Goal: Task Accomplishment & Management: Use online tool/utility

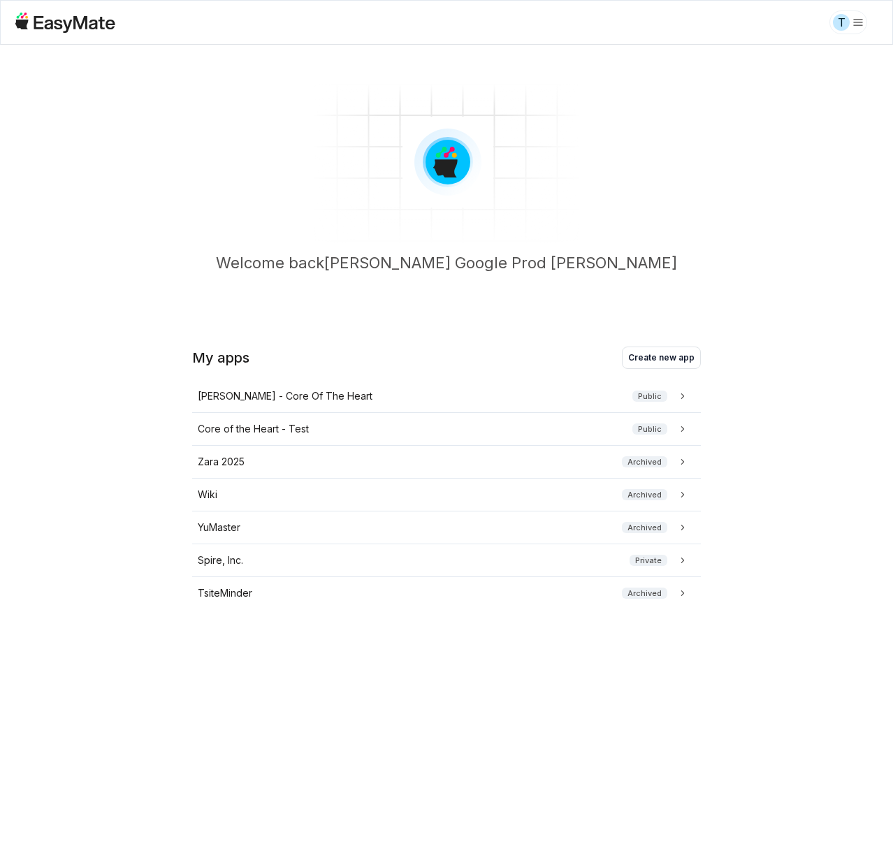
click at [840, 12] on html "T Welcome back [PERSON_NAME] Google Prod [PERSON_NAME] My apps Create new app […" at bounding box center [446, 425] width 893 height 851
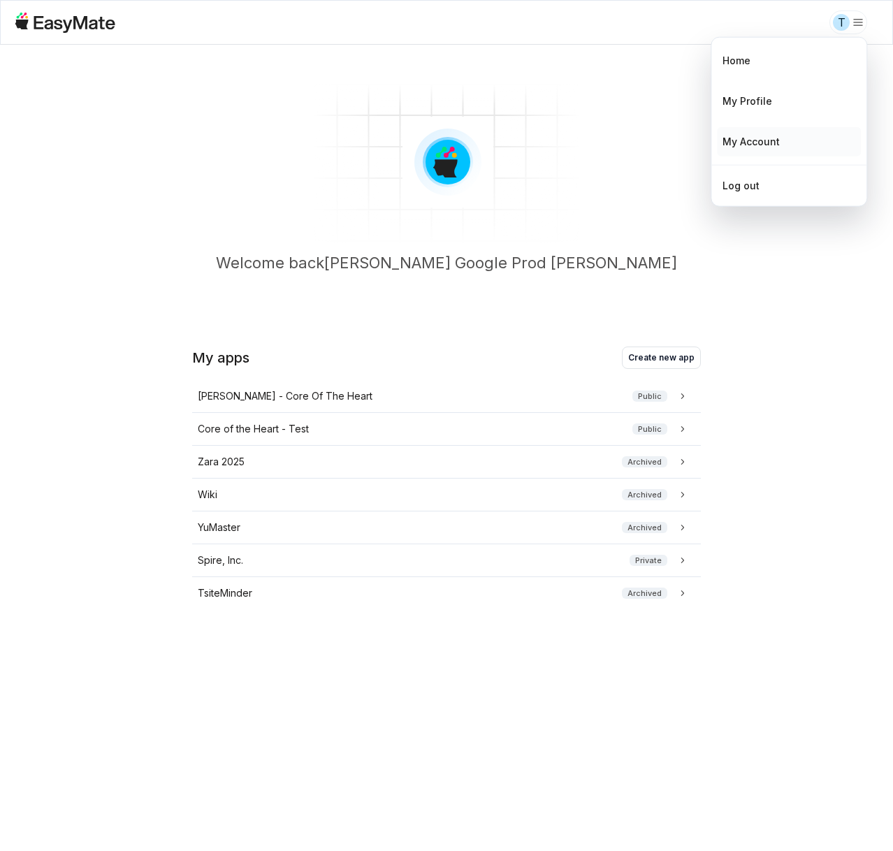
click at [775, 152] on div "My Account" at bounding box center [789, 141] width 144 height 29
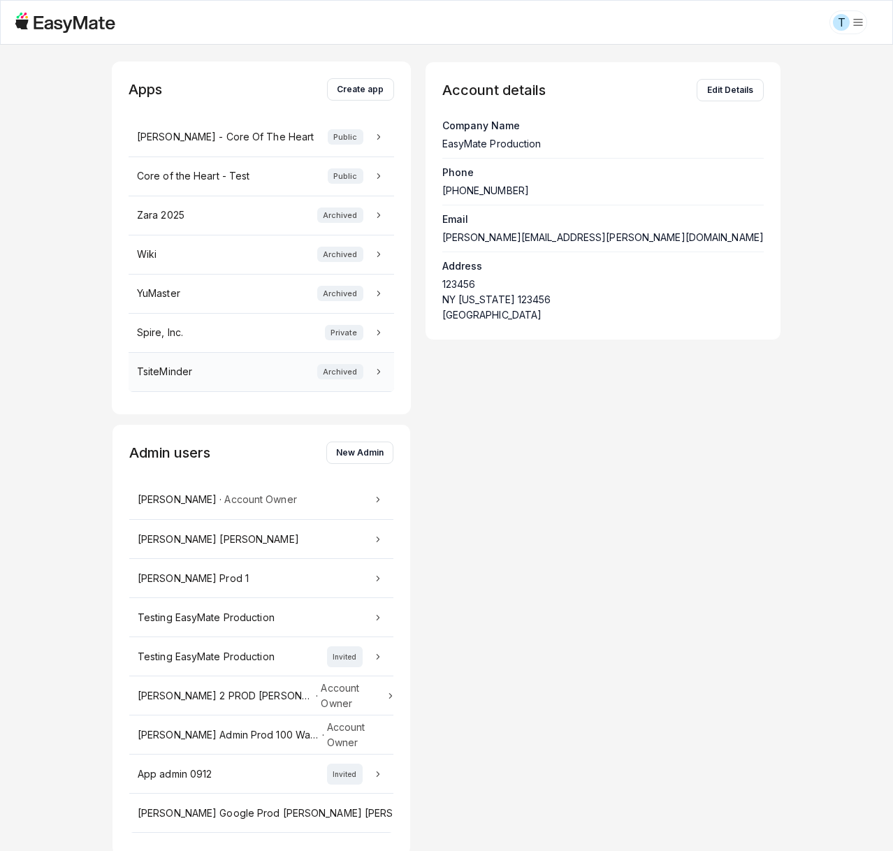
scroll to position [15, 0]
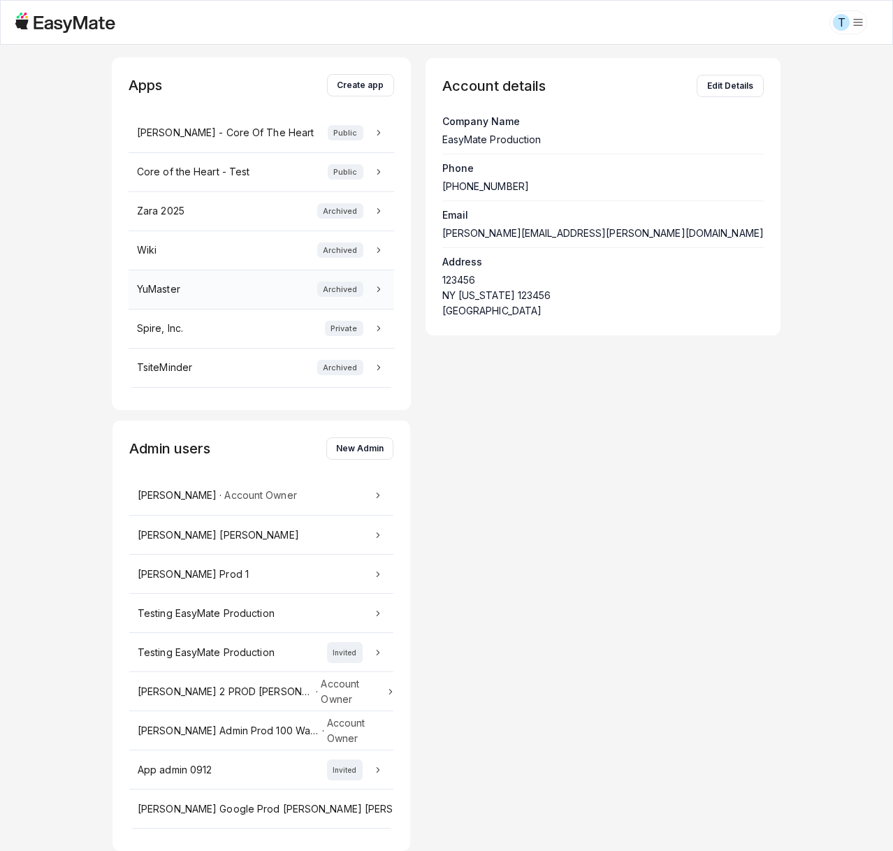
click at [293, 298] on td "YuMaster Archived" at bounding box center [260, 289] width 265 height 39
click at [272, 295] on link "YuMaster Archived" at bounding box center [261, 288] width 249 height 15
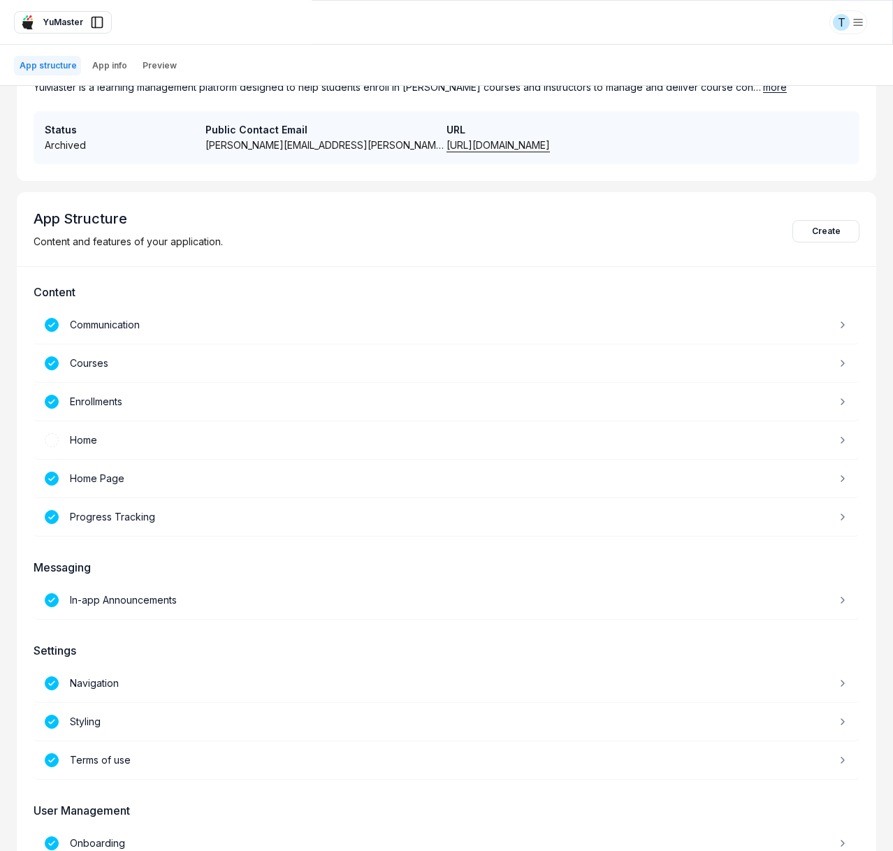
scroll to position [140, 0]
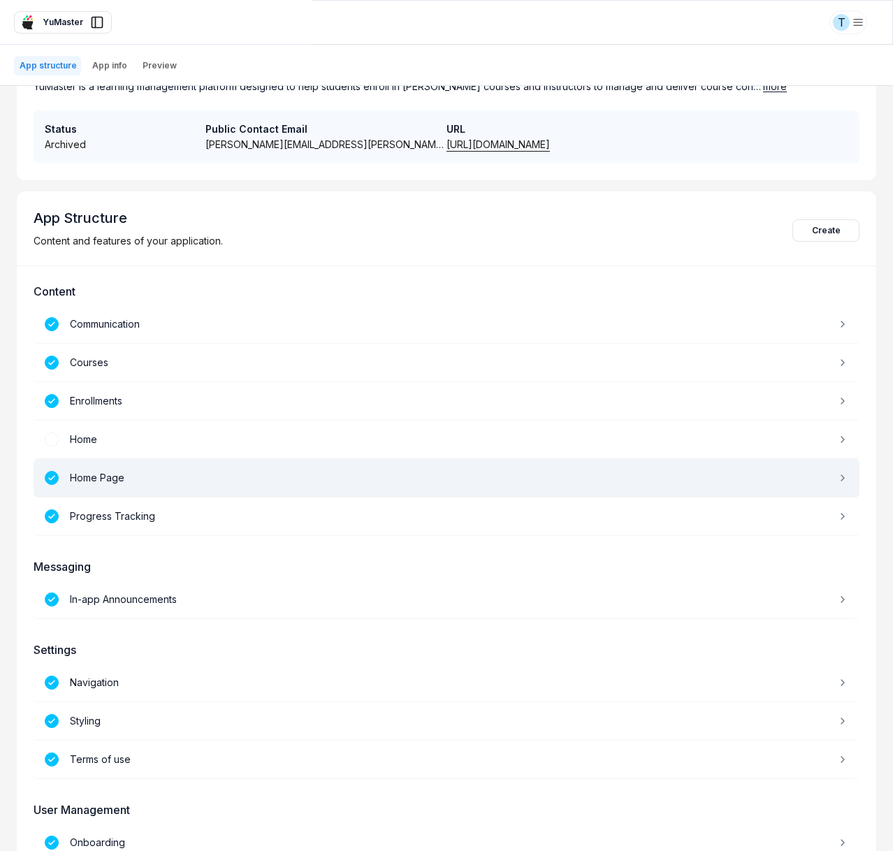
click at [174, 476] on div "Home Page" at bounding box center [446, 478] width 825 height 38
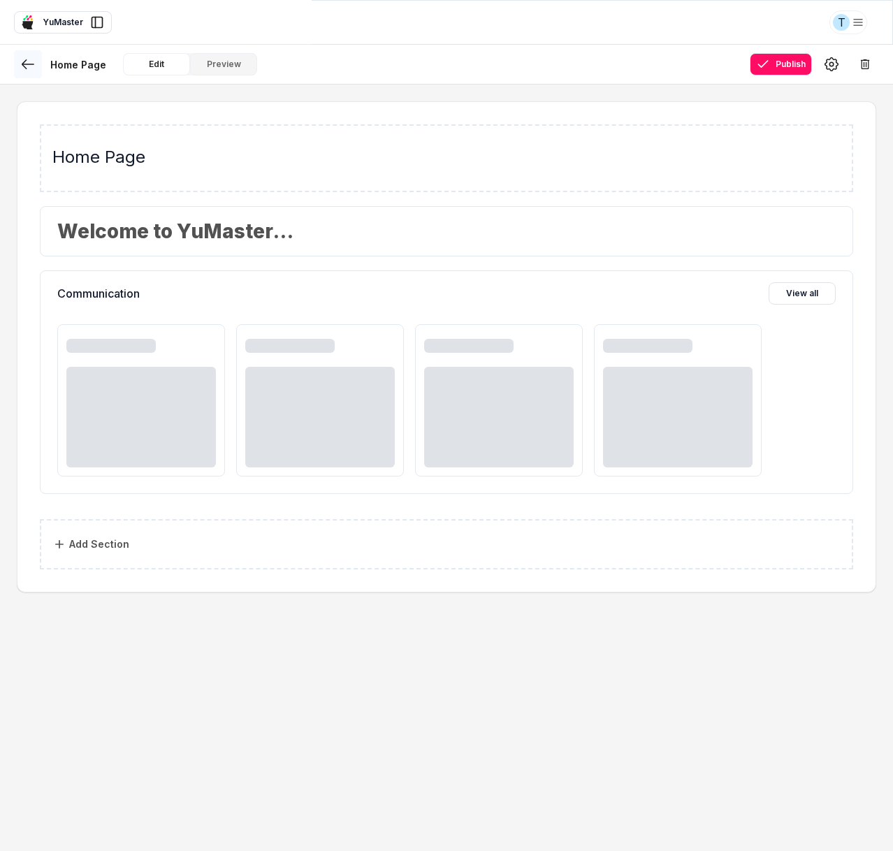
click at [24, 64] on icon at bounding box center [27, 64] width 11 height 8
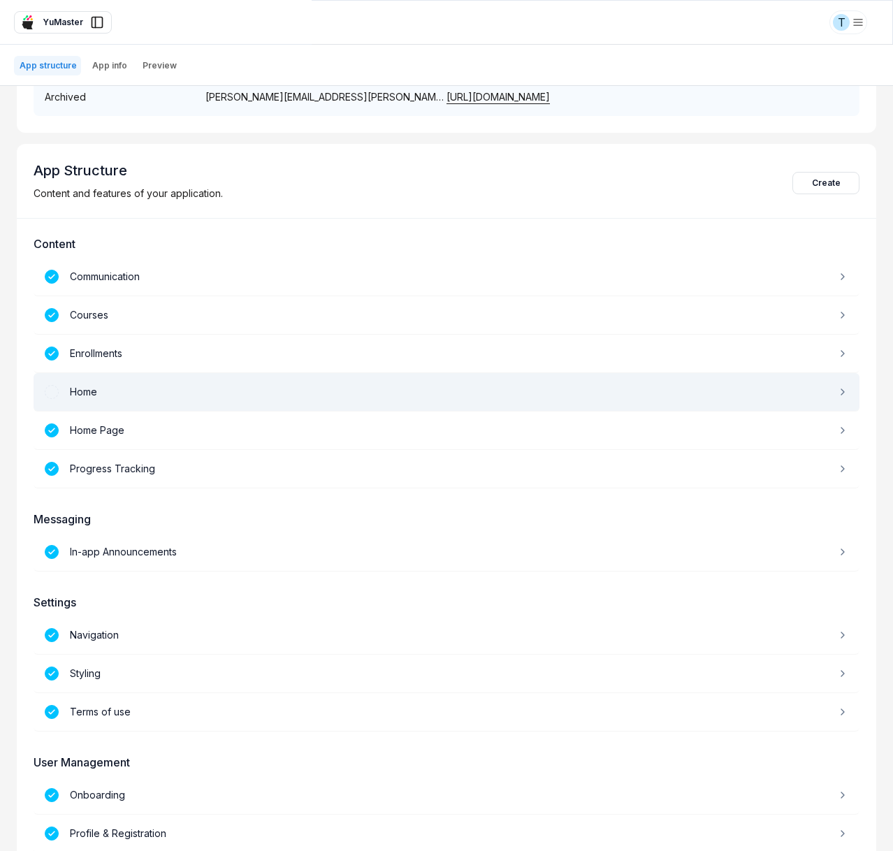
scroll to position [219, 0]
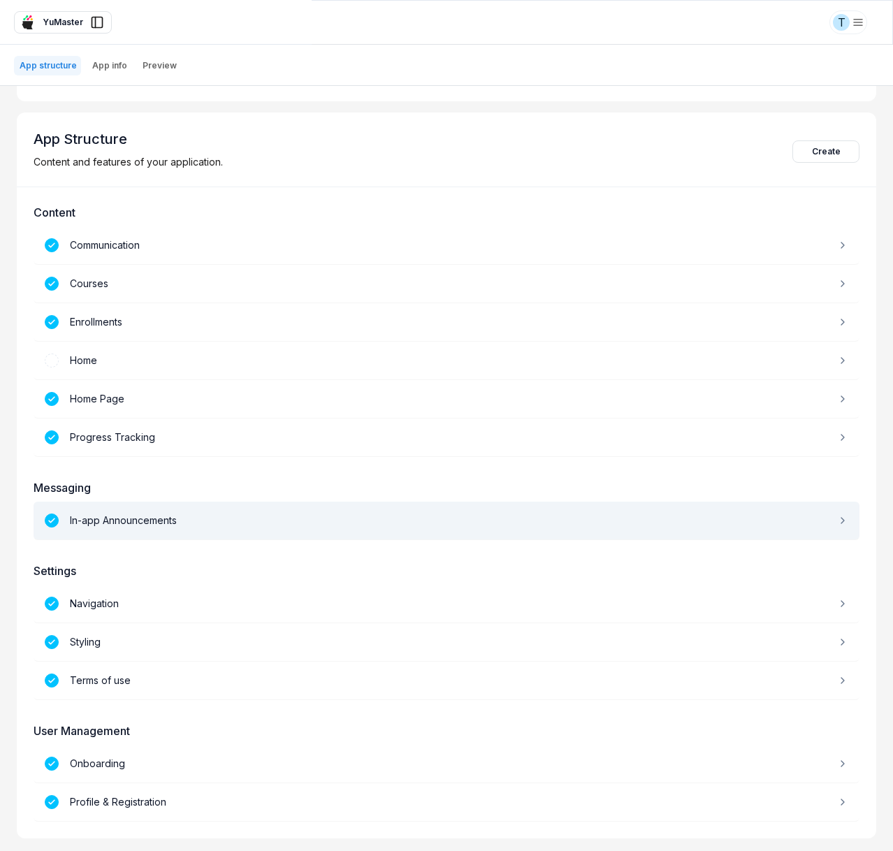
click at [182, 523] on div "In-app Announcements" at bounding box center [446, 520] width 825 height 38
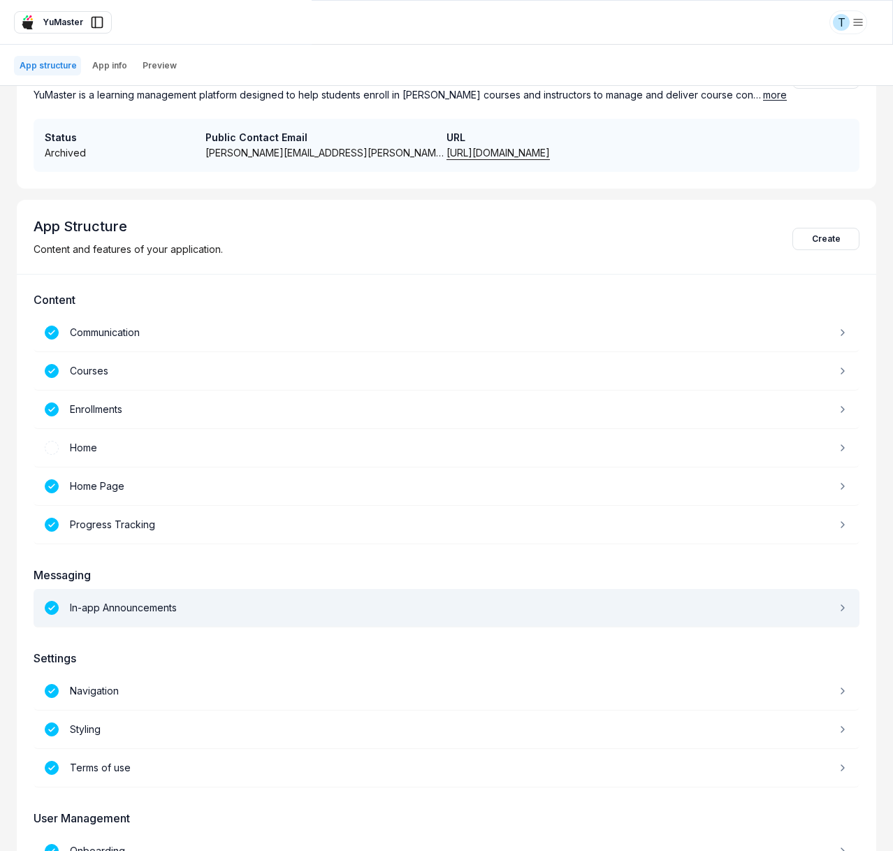
scroll to position [219, 0]
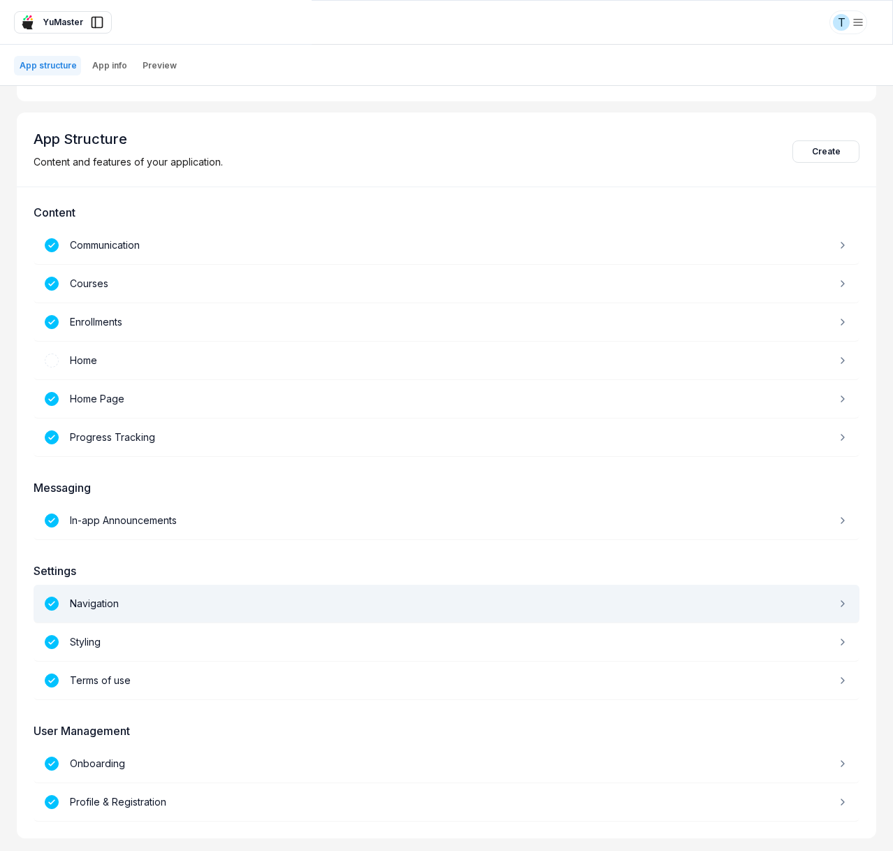
click at [210, 598] on div "Navigation" at bounding box center [446, 604] width 825 height 38
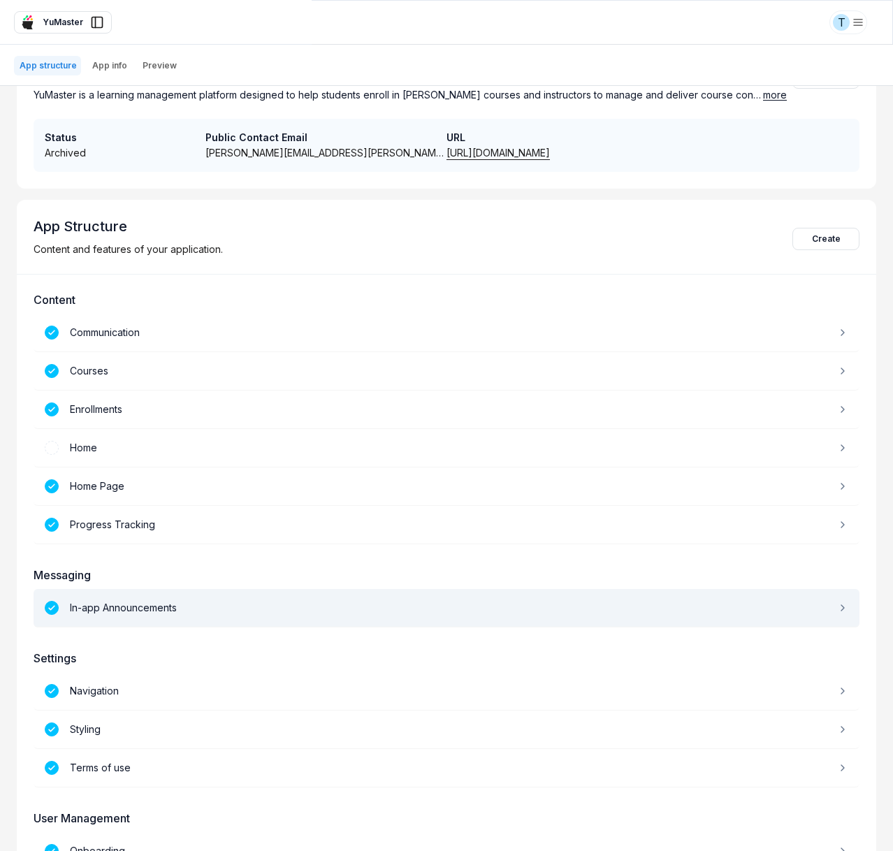
scroll to position [219, 0]
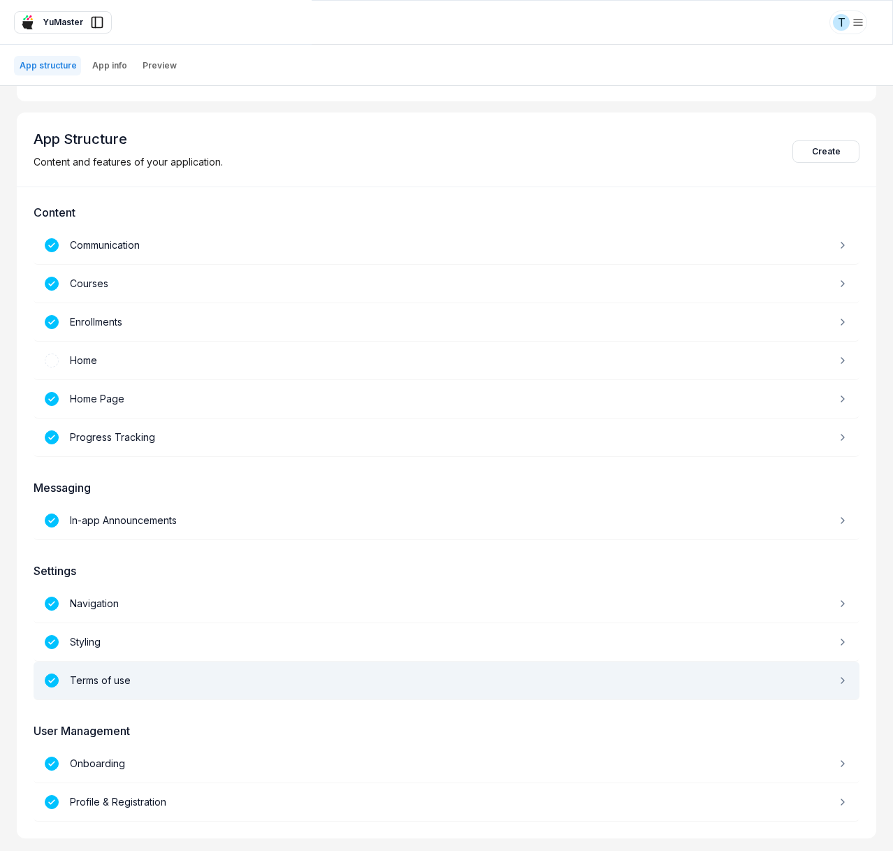
click at [243, 668] on div "Terms of use" at bounding box center [446, 680] width 825 height 38
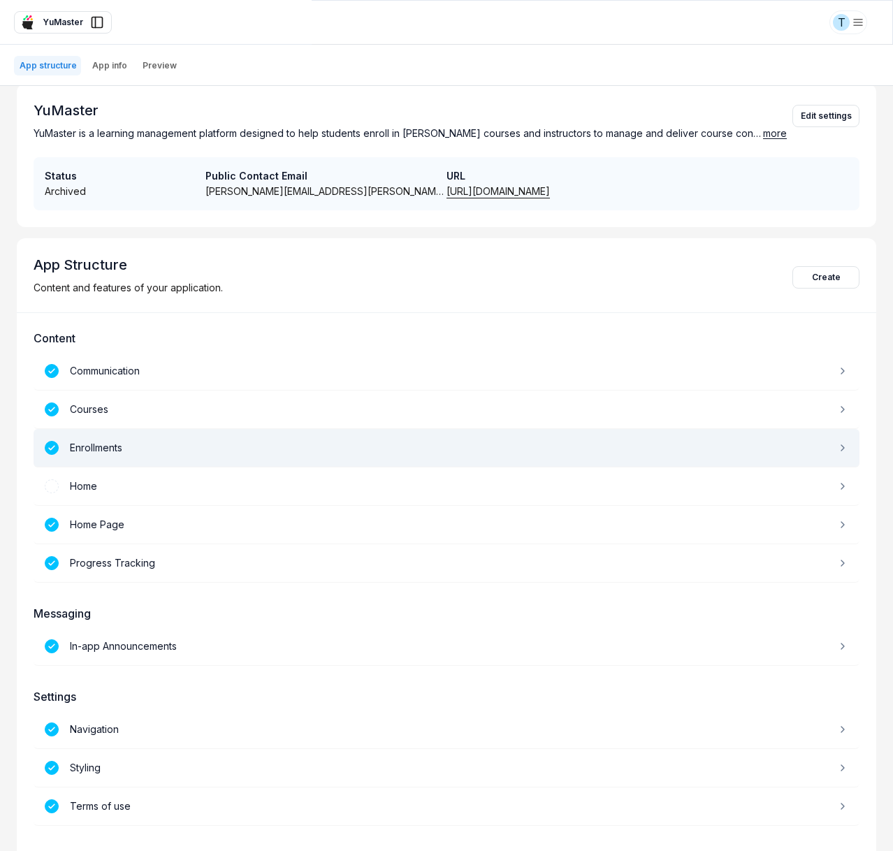
scroll to position [219, 0]
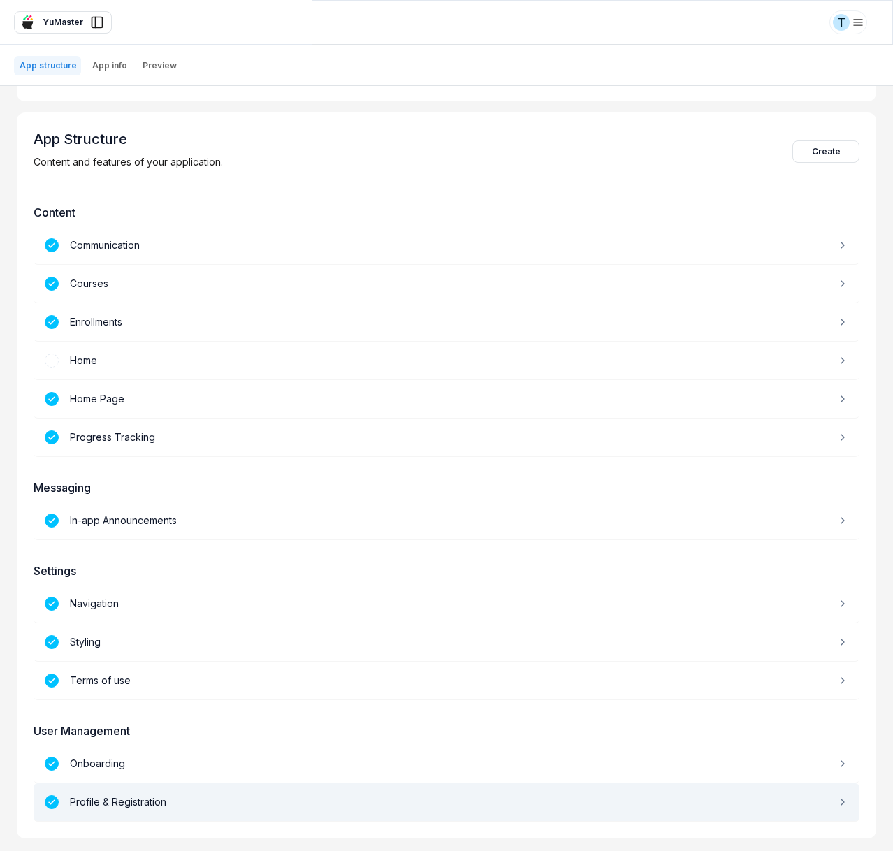
click at [193, 800] on div "Profile & Registration" at bounding box center [446, 802] width 825 height 38
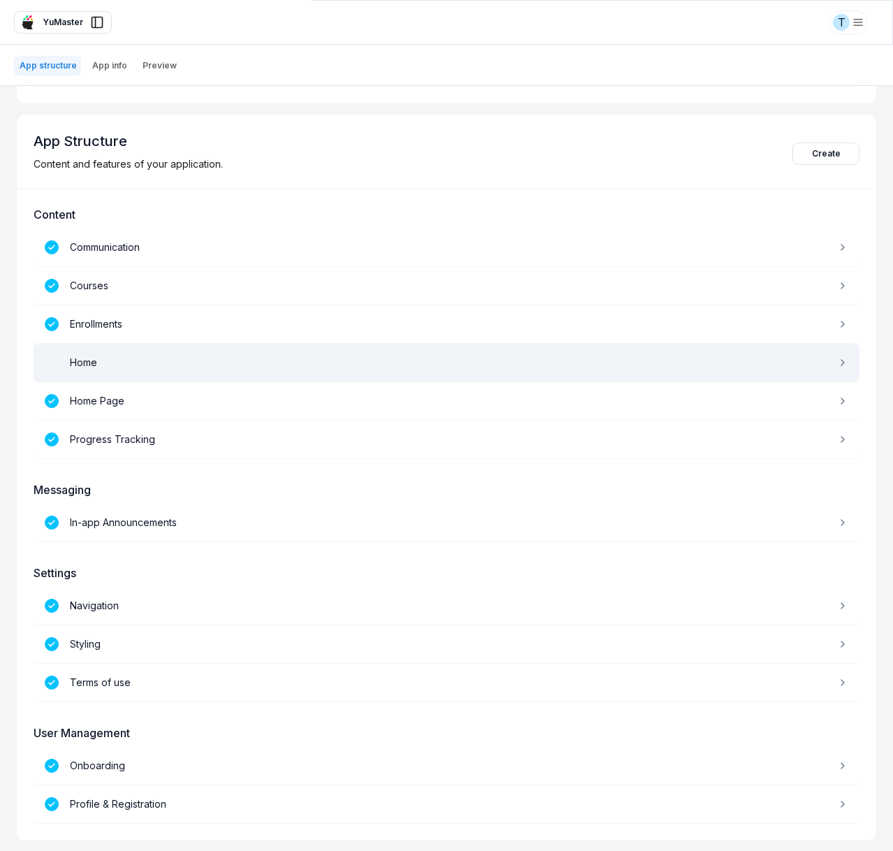
scroll to position [219, 0]
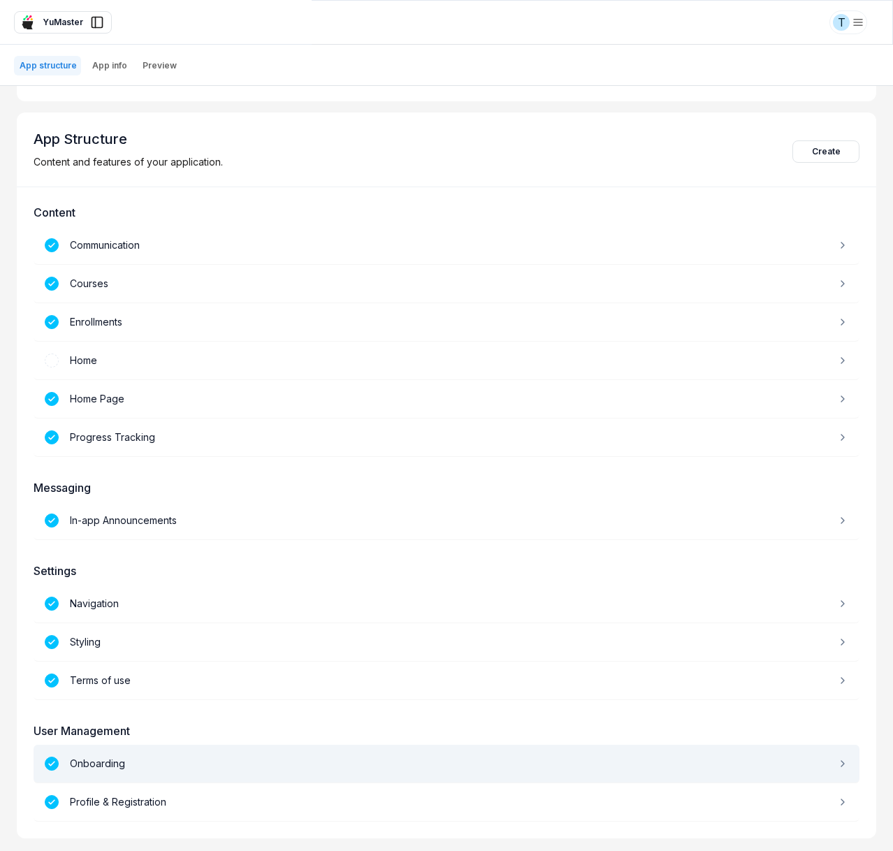
click at [155, 766] on div "Onboarding" at bounding box center [446, 763] width 825 height 38
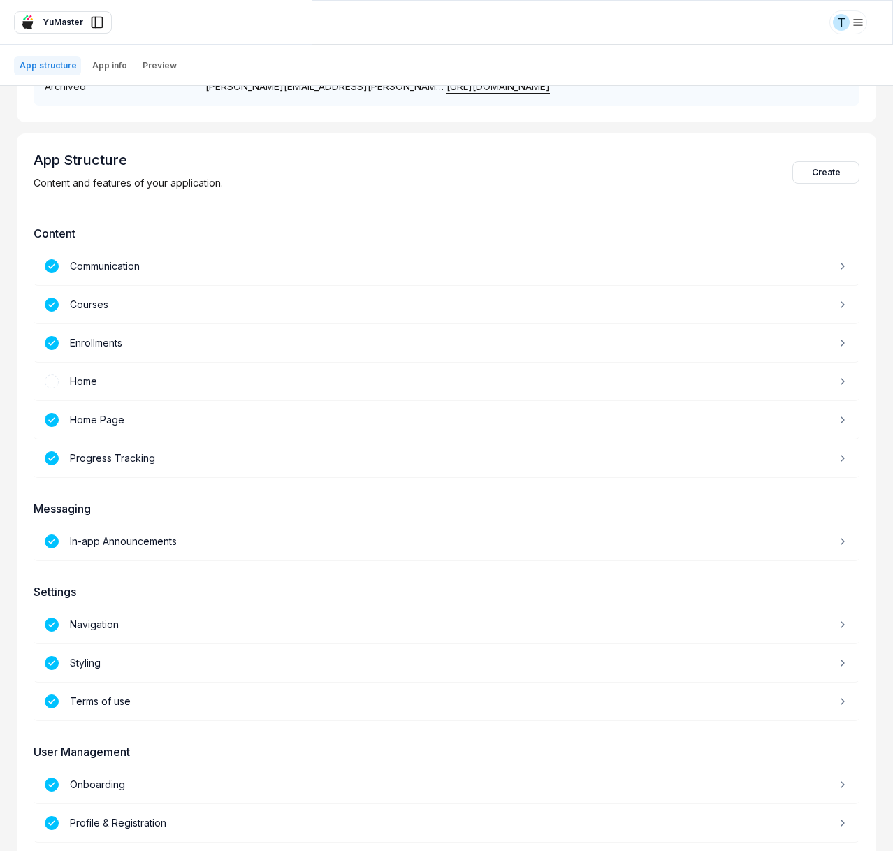
scroll to position [219, 0]
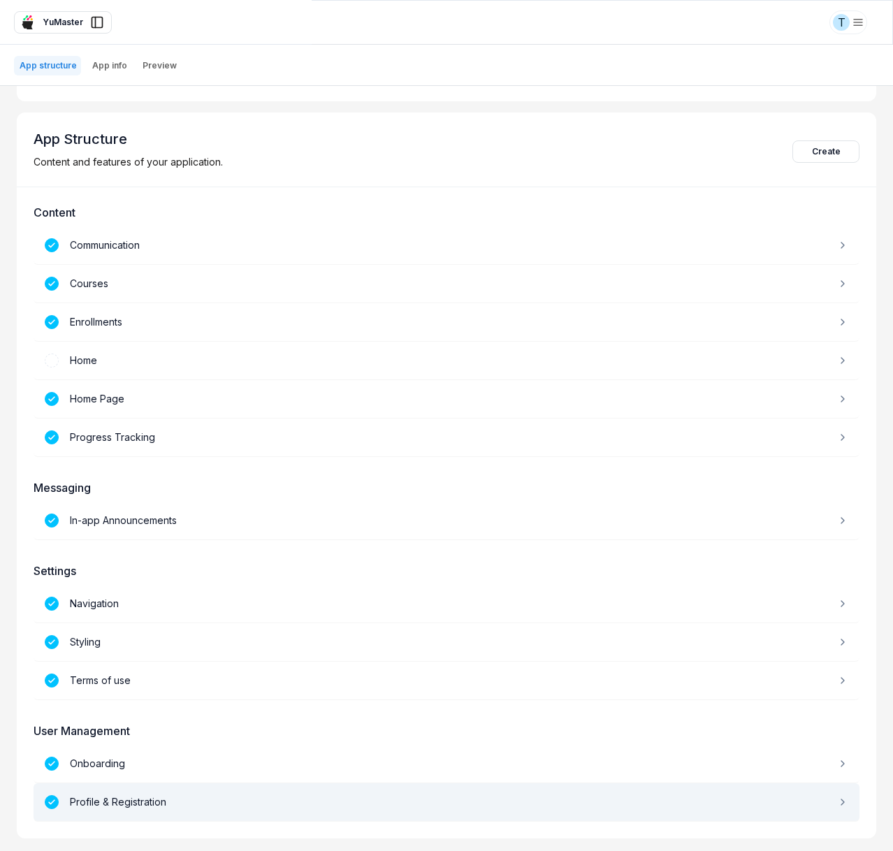
click at [235, 793] on div "Profile & Registration" at bounding box center [446, 802] width 825 height 38
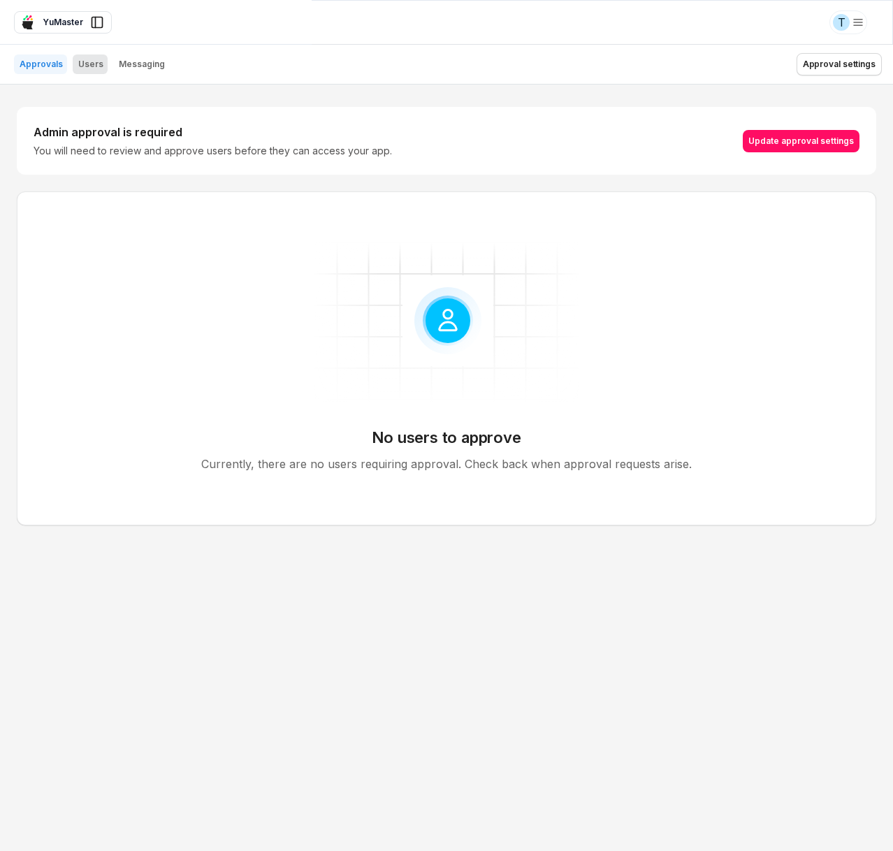
click at [89, 59] on p "Users" at bounding box center [90, 64] width 25 height 11
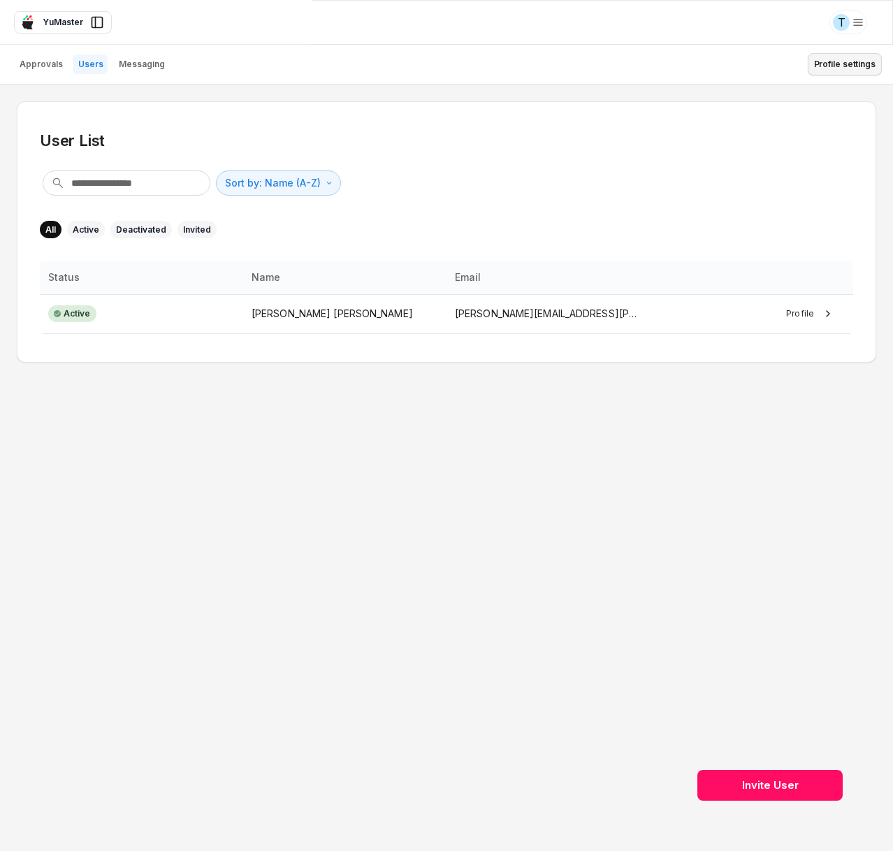
click at [828, 66] on button "Profile settings" at bounding box center [844, 64] width 74 height 22
type textarea "*"
click at [69, 26] on span "YuMaster" at bounding box center [63, 22] width 41 height 13
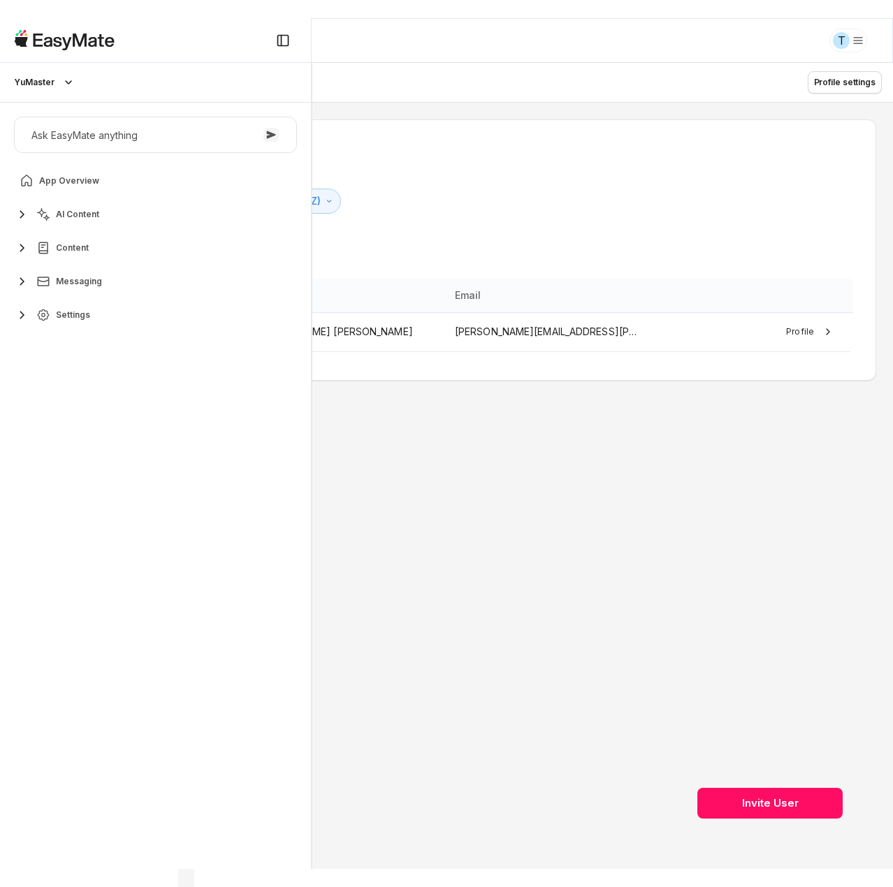
scroll to position [89, 0]
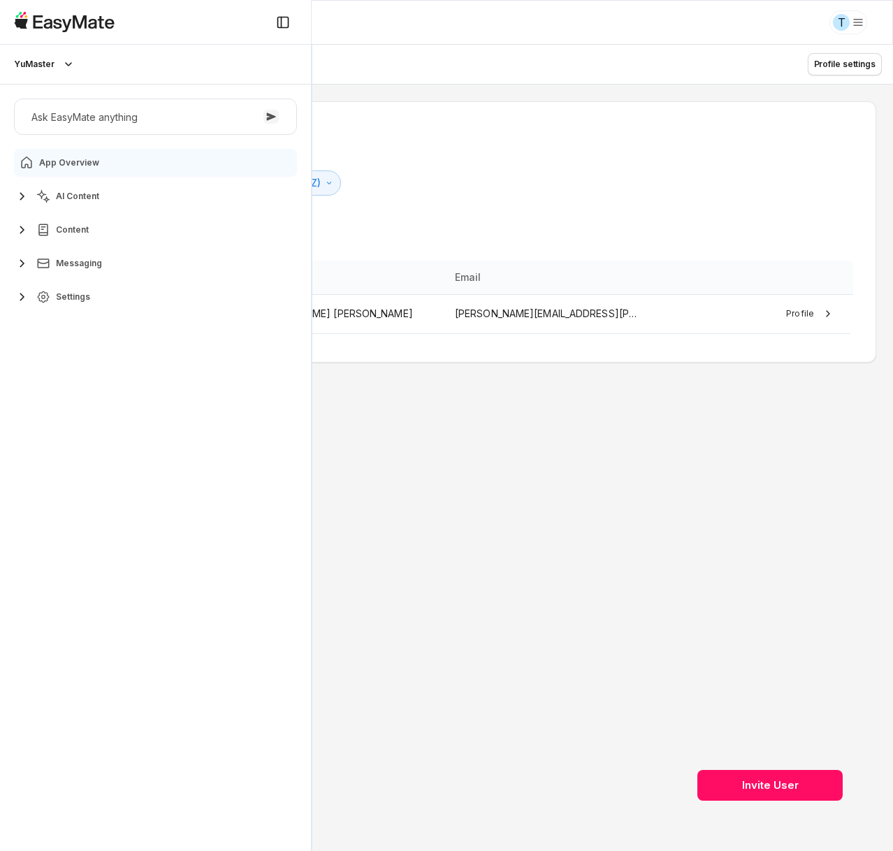
click at [80, 165] on span "App Overview" at bounding box center [69, 162] width 60 height 11
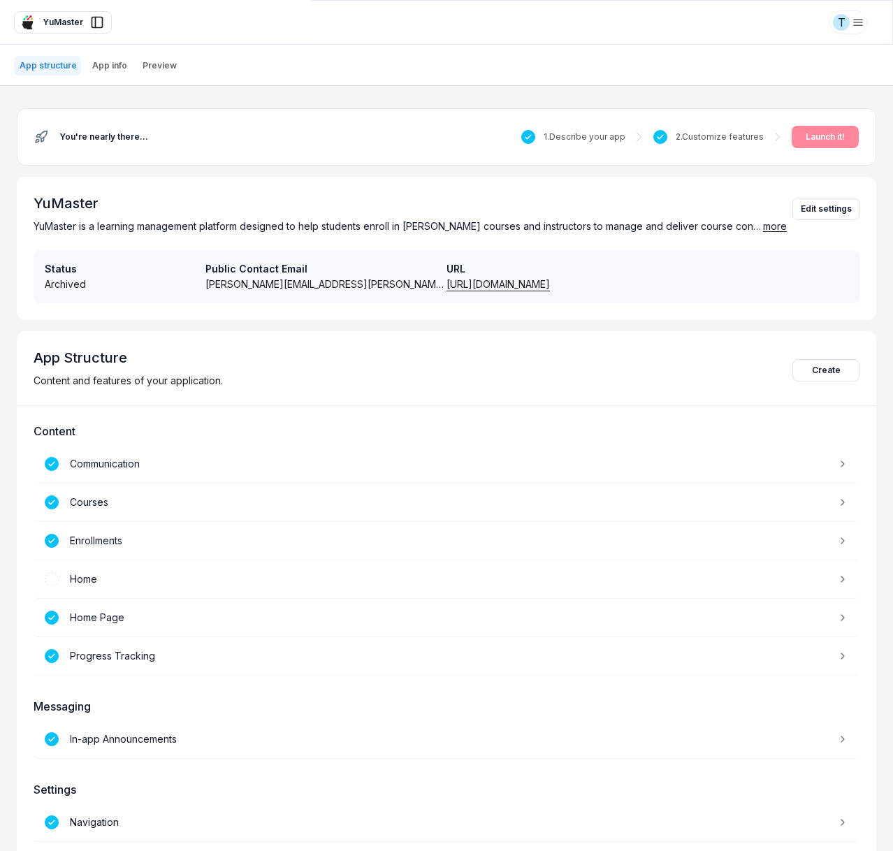
click at [561, 410] on div "Content Communication Courses Enrollments Home Home Page Progress Tracking Mess…" at bounding box center [446, 731] width 859 height 651
click at [114, 58] on button "App info" at bounding box center [109, 66] width 45 height 20
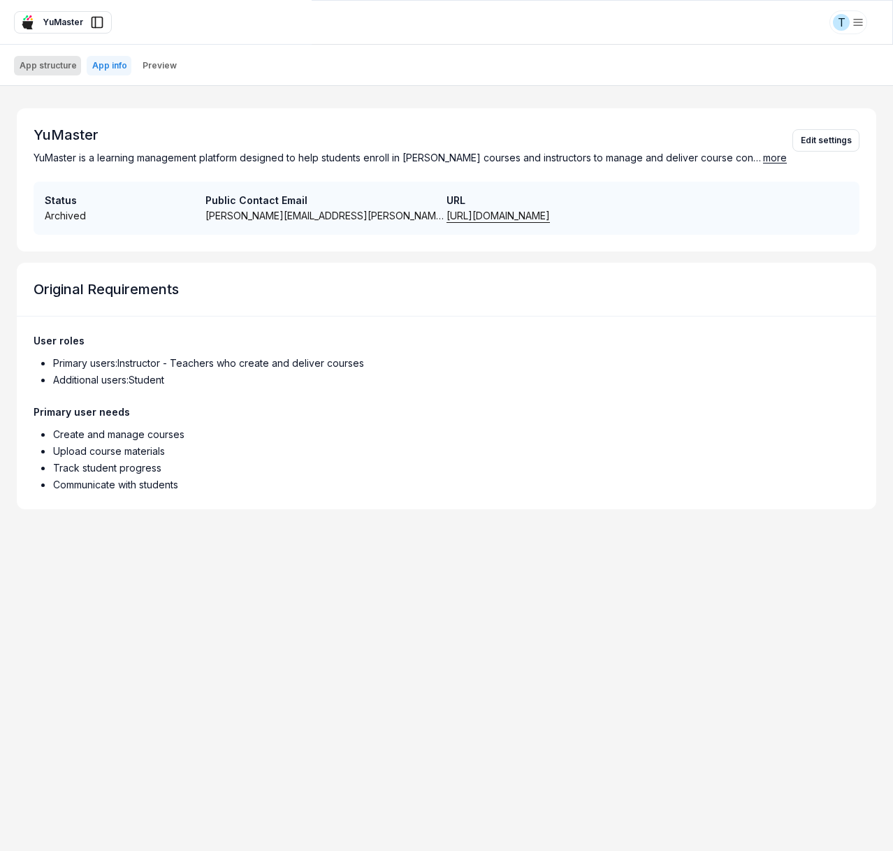
click at [60, 66] on p "App structure" at bounding box center [48, 65] width 57 height 11
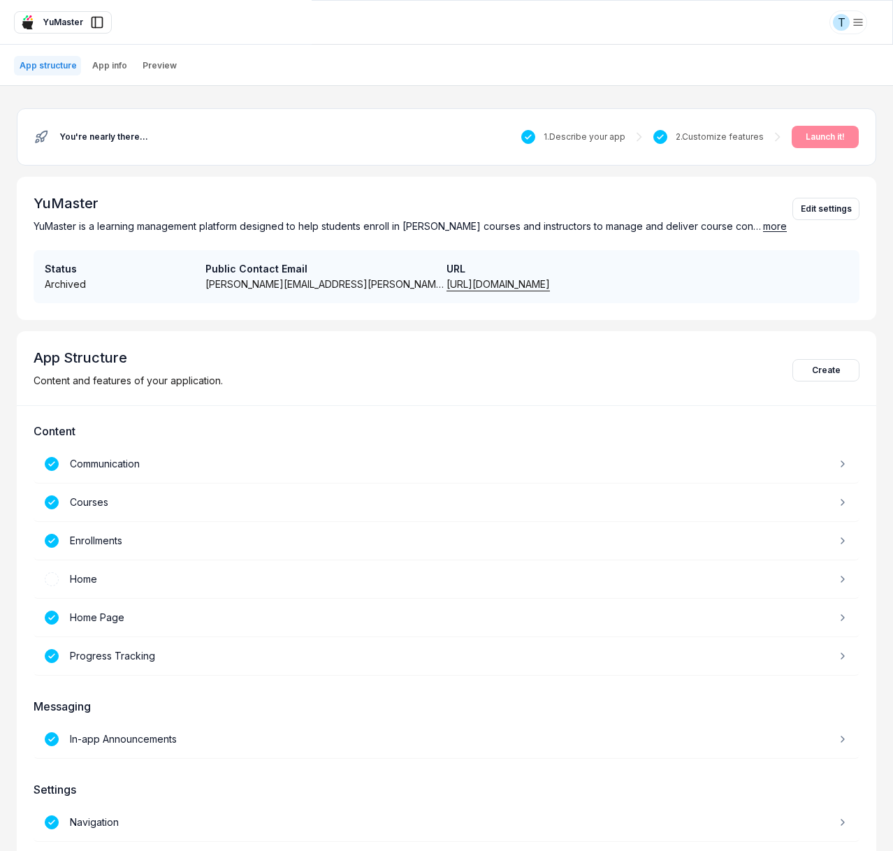
type textarea "*"
